Goal: Communication & Community: Answer question/provide support

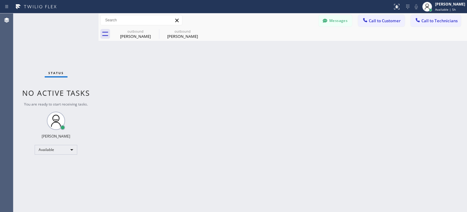
scroll to position [8, 0]
drag, startPoint x: 331, startPoint y: 24, endPoint x: 298, endPoint y: 35, distance: 34.6
click at [331, 24] on button "Messages" at bounding box center [335, 21] width 33 height 12
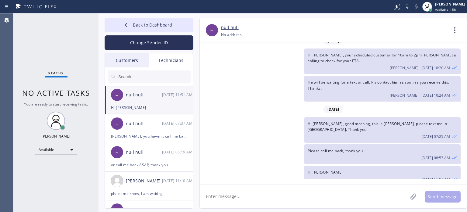
click at [171, 97] on div "10/14 11:51 AM" at bounding box center [178, 94] width 32 height 7
click at [366, 35] on div "+19174741682 Choose phone number +19174741682 No address" at bounding box center [334, 34] width 227 height 7
click at [249, 200] on textarea at bounding box center [304, 195] width 208 height 23
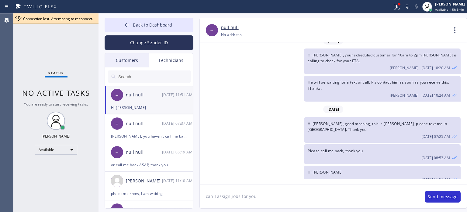
type textarea "can I assign jobs for you?"
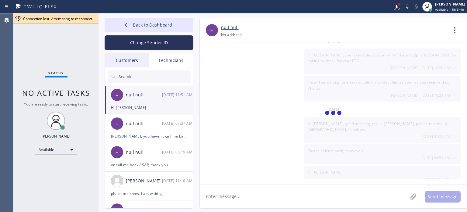
scroll to position [29, 0]
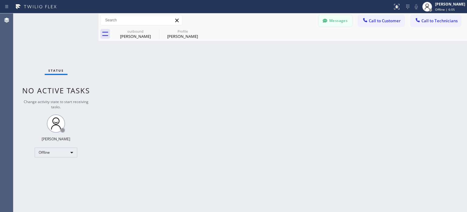
click at [347, 21] on button "Messages" at bounding box center [335, 21] width 33 height 12
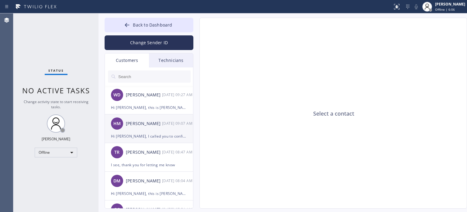
click at [153, 128] on div "HM [PERSON_NAME] [DATE] 09:07 AM" at bounding box center [149, 123] width 89 height 18
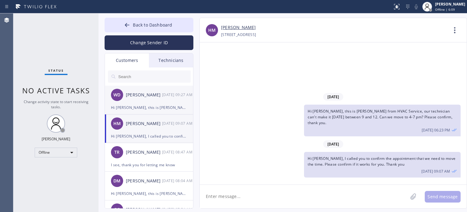
click at [157, 104] on div "Hi [PERSON_NAME], this is [PERSON_NAME] from Safe Haven HVAC Master, I just cal…" at bounding box center [149, 107] width 76 height 7
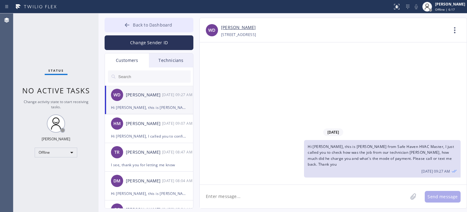
click at [138, 22] on span "Back to Dashboard" at bounding box center [152, 25] width 39 height 6
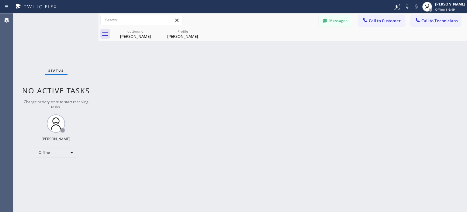
click at [341, 24] on button "Messages" at bounding box center [335, 21] width 33 height 12
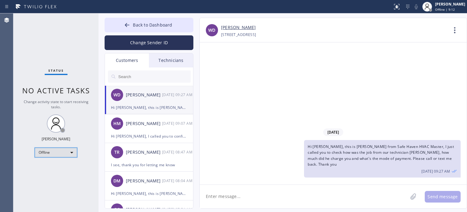
click at [51, 154] on div "Offline" at bounding box center [56, 152] width 43 height 10
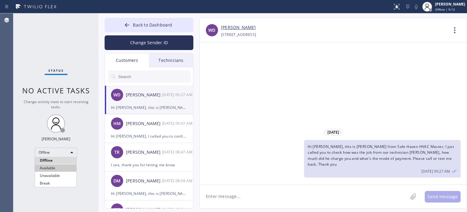
click at [47, 169] on li "Available" at bounding box center [55, 167] width 41 height 7
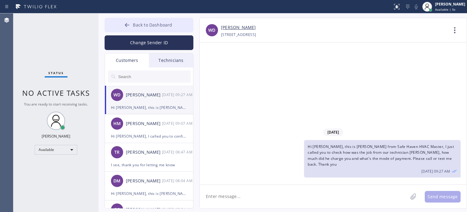
click at [131, 30] on button "Back to Dashboard" at bounding box center [149, 25] width 89 height 15
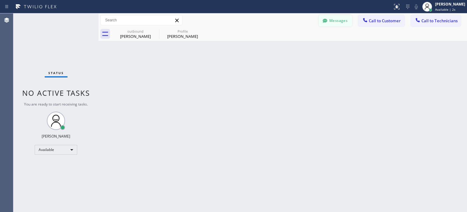
click at [330, 16] on button "Messages" at bounding box center [335, 21] width 33 height 12
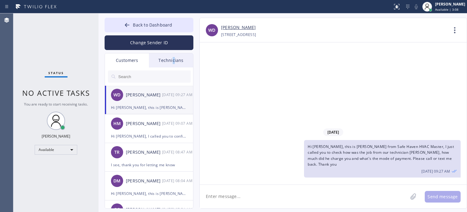
click at [174, 62] on div "Technicians" at bounding box center [171, 60] width 44 height 14
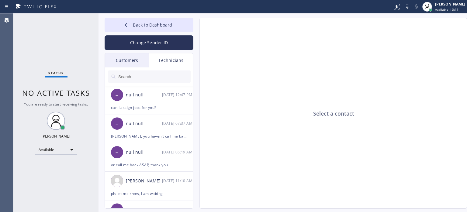
click at [130, 54] on div "Customers" at bounding box center [127, 60] width 44 height 14
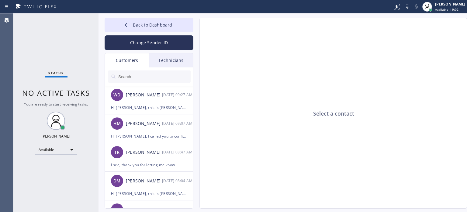
click at [358, 94] on div "Select a contact" at bounding box center [334, 113] width 268 height 191
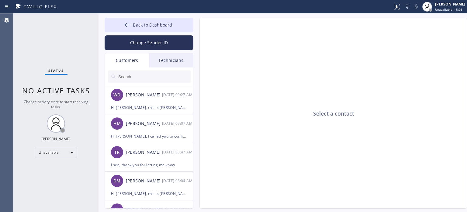
click at [274, 105] on div "Select a contact" at bounding box center [334, 113] width 268 height 191
click at [264, 173] on div "Select a contact" at bounding box center [334, 113] width 268 height 191
click at [392, 89] on div "Select a contact" at bounding box center [334, 113] width 268 height 191
